Goal: Information Seeking & Learning: Learn about a topic

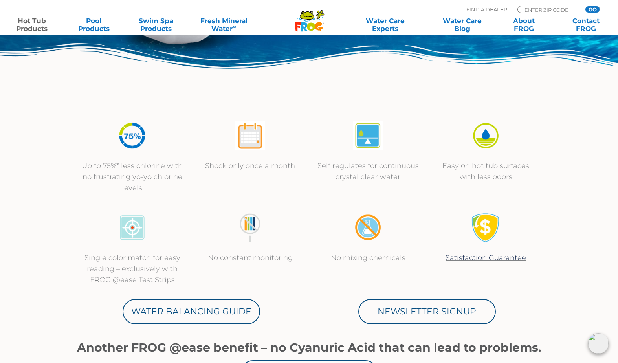
scroll to position [196, 0]
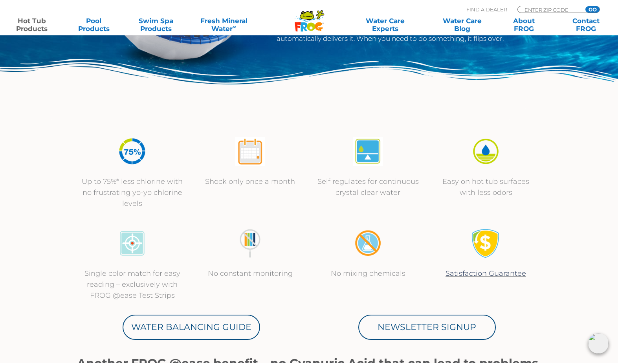
click at [248, 153] on img at bounding box center [249, 151] width 29 height 29
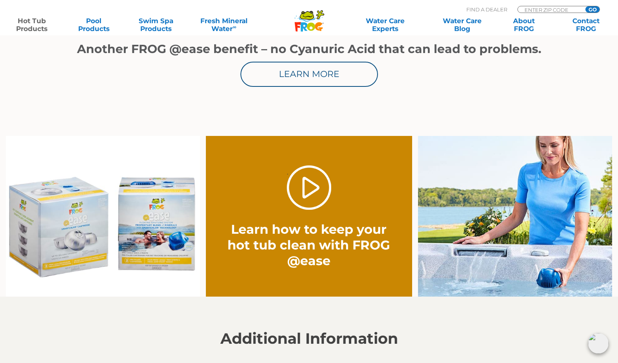
scroll to position [550, 0]
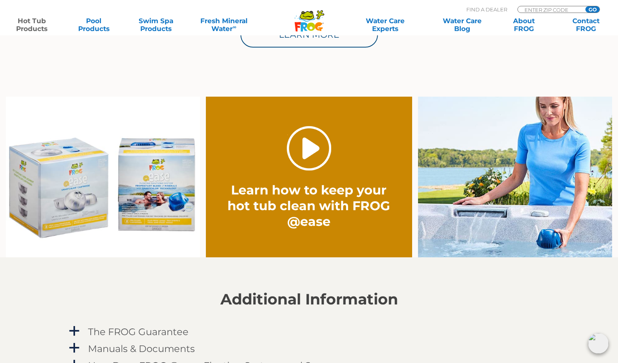
click at [304, 147] on link "." at bounding box center [309, 148] width 44 height 44
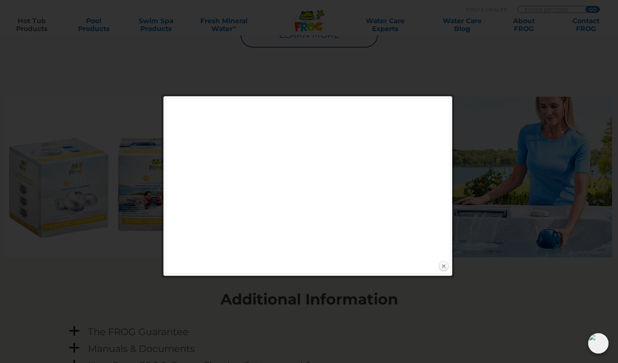
click at [443, 268] on link "Close" at bounding box center [444, 267] width 12 height 12
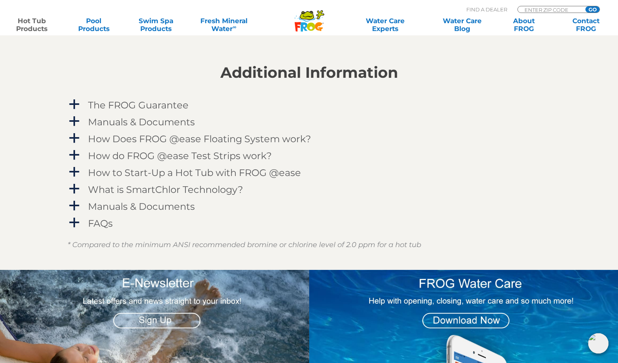
scroll to position [786, 0]
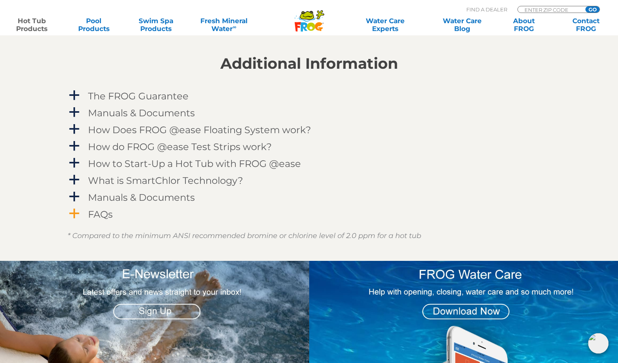
click at [101, 215] on h4 "FAQs" at bounding box center [100, 214] width 25 height 11
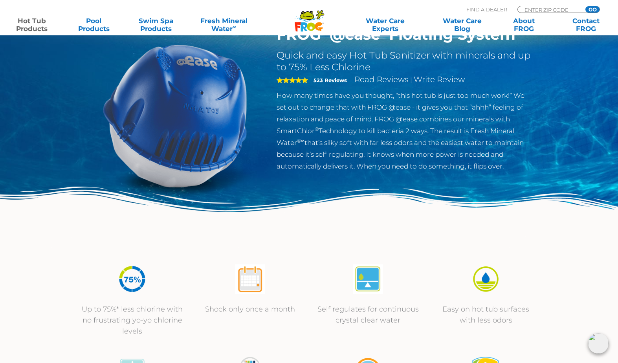
scroll to position [39, 0]
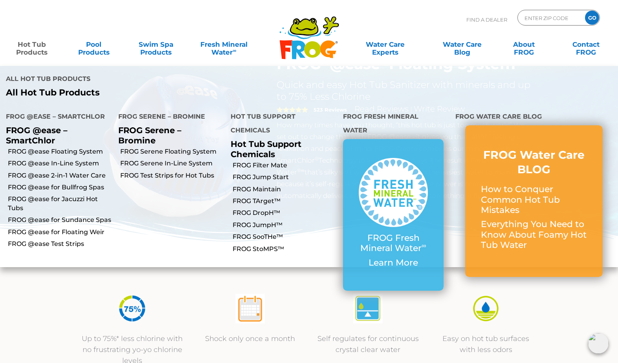
click at [34, 52] on link "Hot Tub Products" at bounding box center [32, 45] width 48 height 16
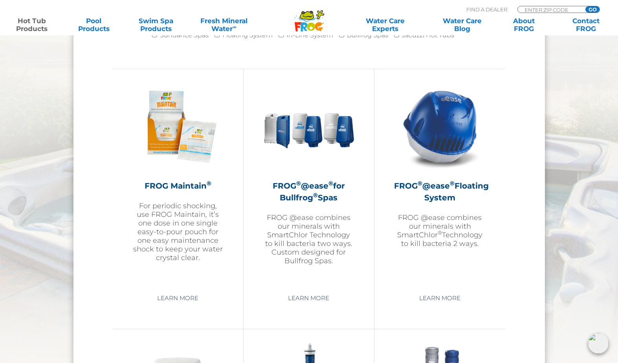
scroll to position [865, 0]
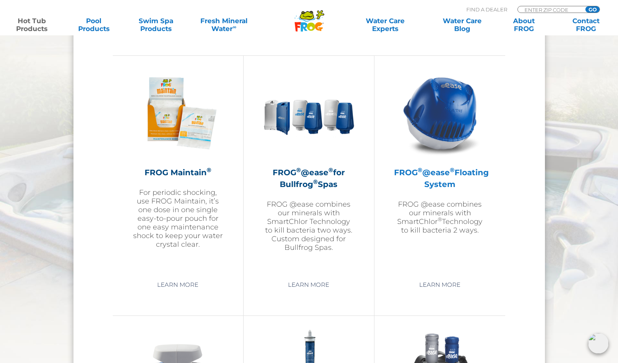
click at [450, 134] on img at bounding box center [440, 113] width 91 height 91
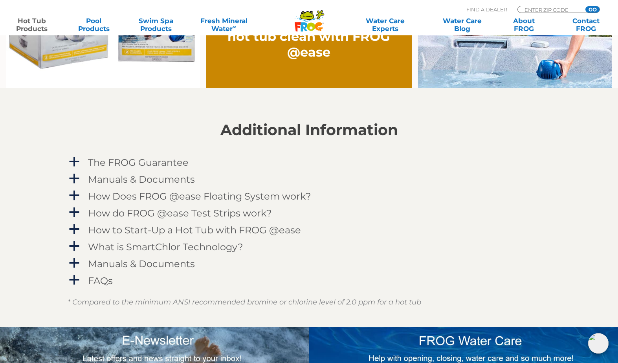
scroll to position [747, 0]
